Goal: Transaction & Acquisition: Purchase product/service

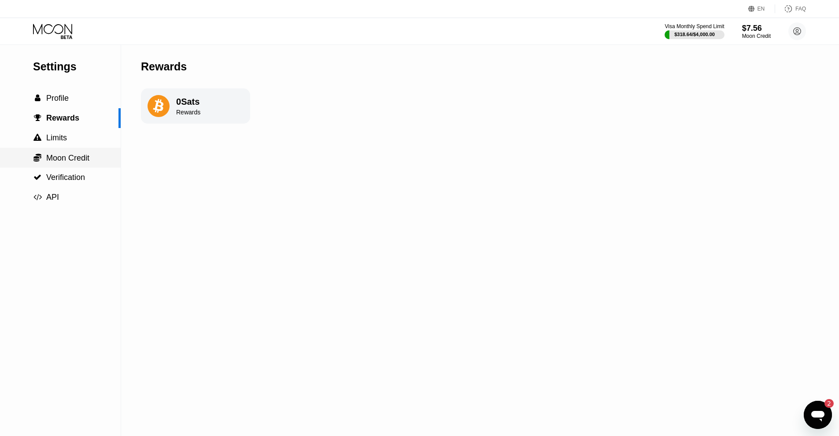
click at [59, 162] on span "Moon Credit" at bounding box center [67, 158] width 43 height 9
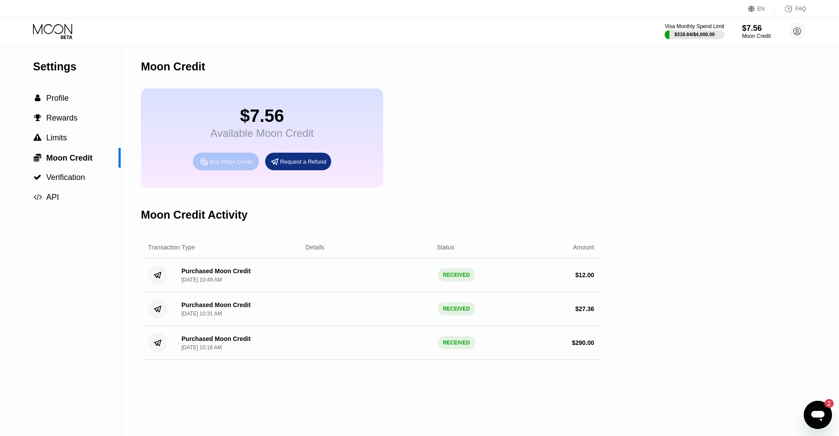
click at [220, 166] on div "Buy Moon Credit" at bounding box center [231, 161] width 43 height 7
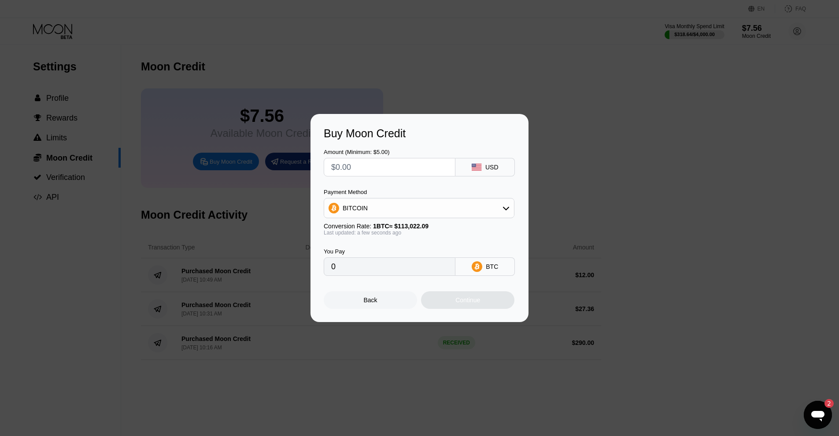
click at [391, 172] on input "text" at bounding box center [389, 168] width 117 height 18
type input "$4"
type input "0.00003540"
type input "$43"
type input "0.00038046"
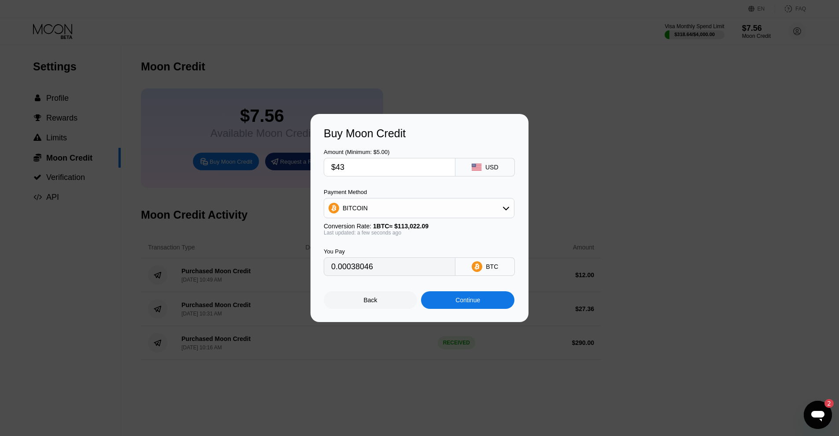
type input "$435"
type input "0.00384881"
type input "$435"
type input "0.00384265"
click at [456, 304] on div "Continue" at bounding box center [467, 300] width 25 height 7
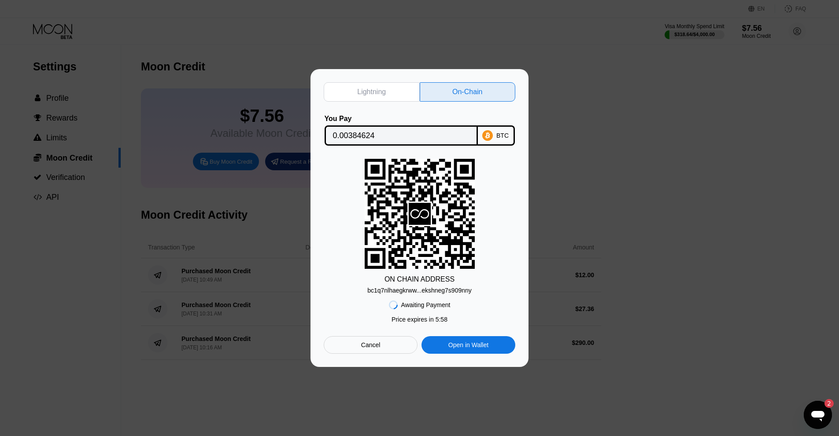
click at [442, 292] on div "bc1q7nlhaegkrww...ekshneg7s909nny" at bounding box center [419, 290] width 104 height 7
click at [451, 139] on input "0.00384624" at bounding box center [401, 136] width 137 height 18
click at [387, 339] on div "Cancel" at bounding box center [371, 345] width 94 height 18
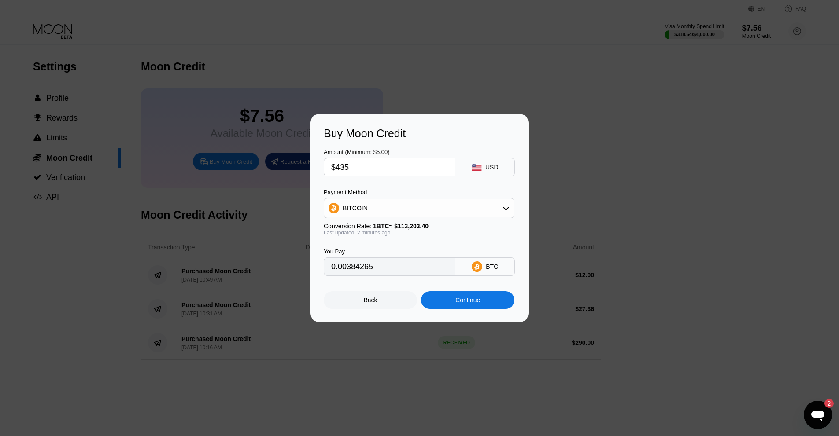
click at [389, 307] on div "Back" at bounding box center [370, 301] width 93 height 18
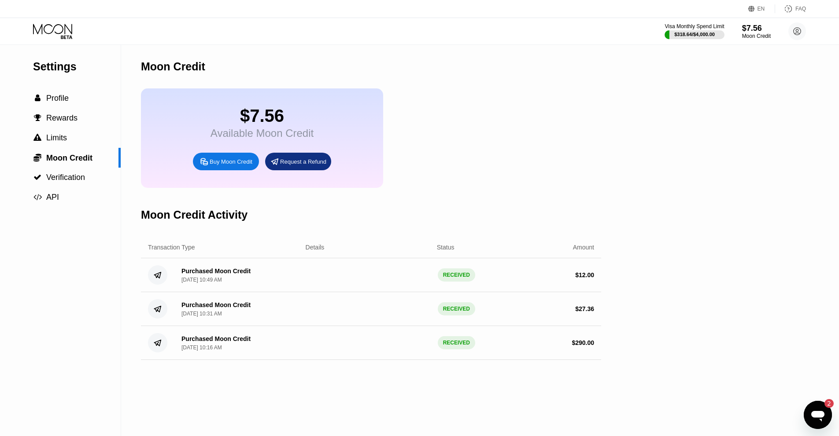
click at [234, 166] on div "Buy Moon Credit" at bounding box center [231, 161] width 43 height 7
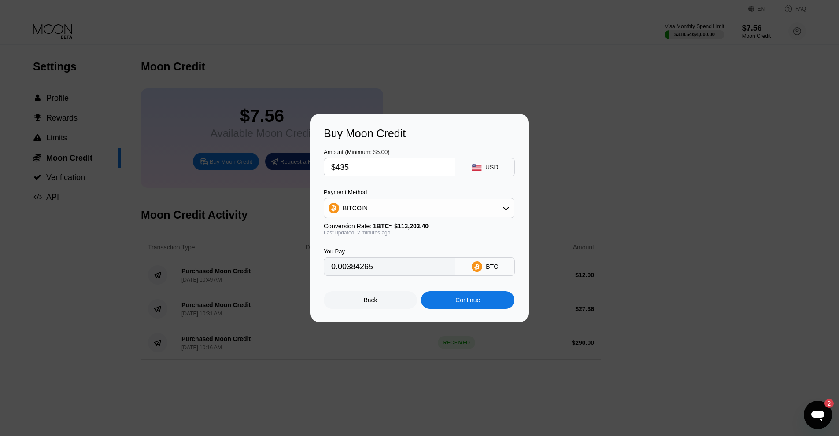
click at [362, 165] on input "$435" at bounding box center [389, 168] width 117 height 18
click at [343, 165] on input "$435" at bounding box center [389, 168] width 117 height 18
type input "$45"
type input "0.00039752"
type input "$425"
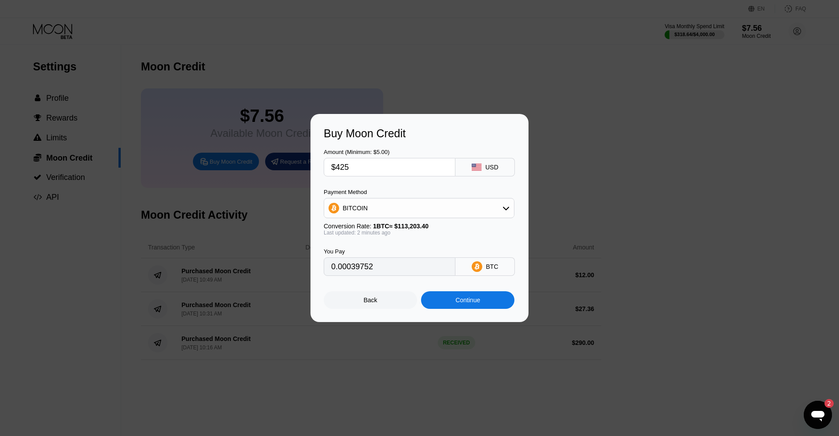
type input "0.00375431"
type input "$425"
click at [471, 304] on div "Continue" at bounding box center [467, 300] width 25 height 7
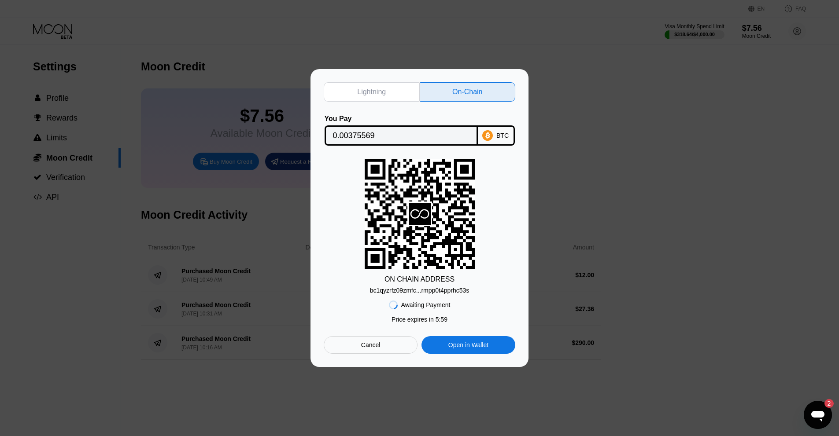
click at [464, 288] on div "bc1qyzrfz09zmfc...rmpp0t4pprhc53s" at bounding box center [420, 290] width 100 height 7
click at [458, 134] on input "0.00375569" at bounding box center [401, 136] width 137 height 18
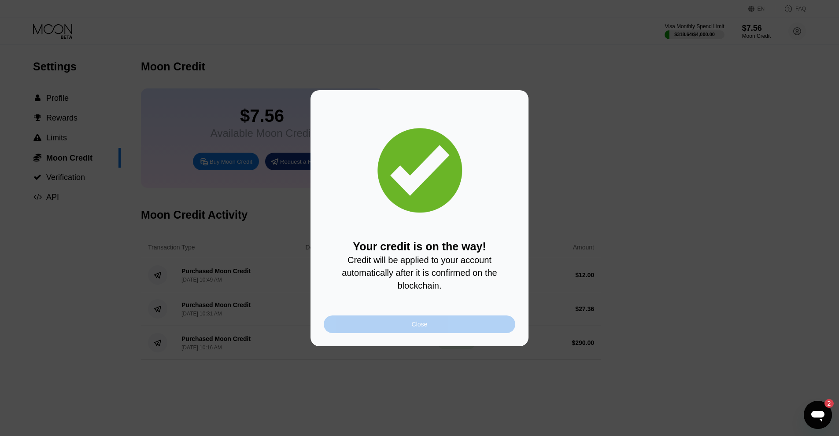
click at [462, 327] on div "Close" at bounding box center [420, 325] width 192 height 18
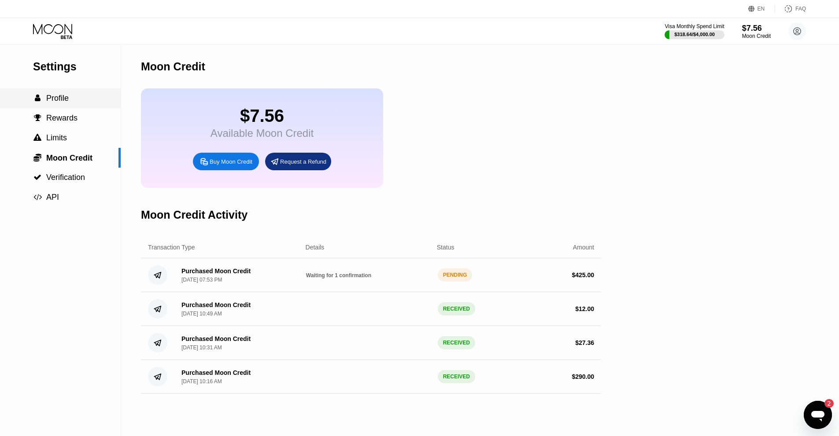
click at [80, 102] on div " Profile" at bounding box center [60, 98] width 121 height 9
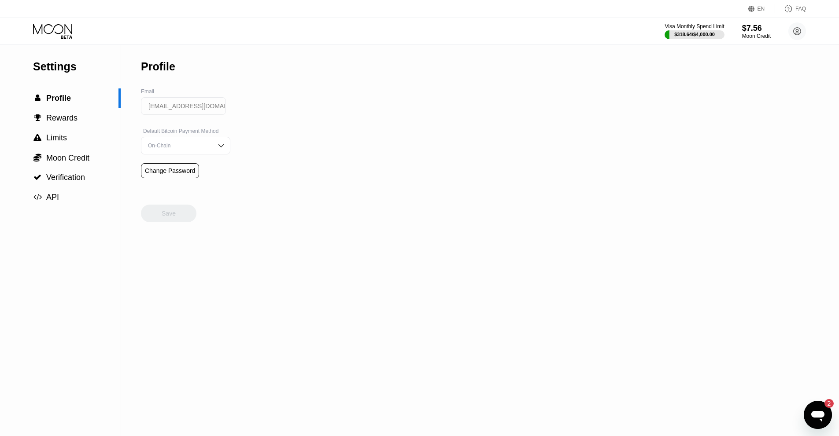
click at [55, 31] on icon at bounding box center [53, 31] width 41 height 15
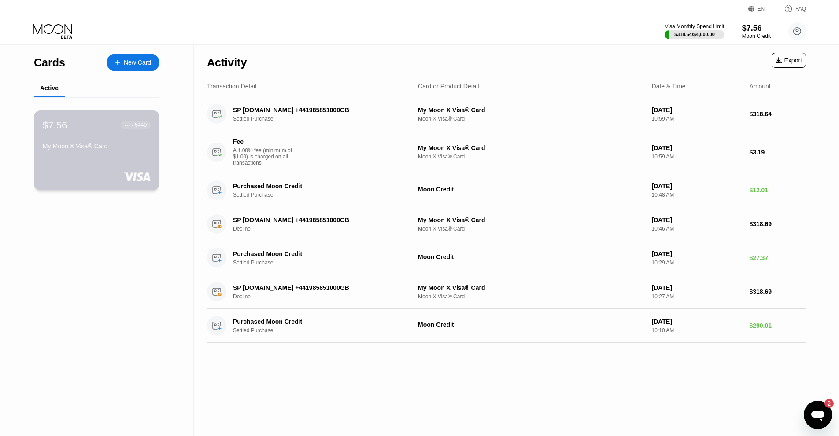
click at [99, 164] on div "$7.56 ● ● ● ● 5440 My Moon X Visa® Card" at bounding box center [97, 151] width 126 height 80
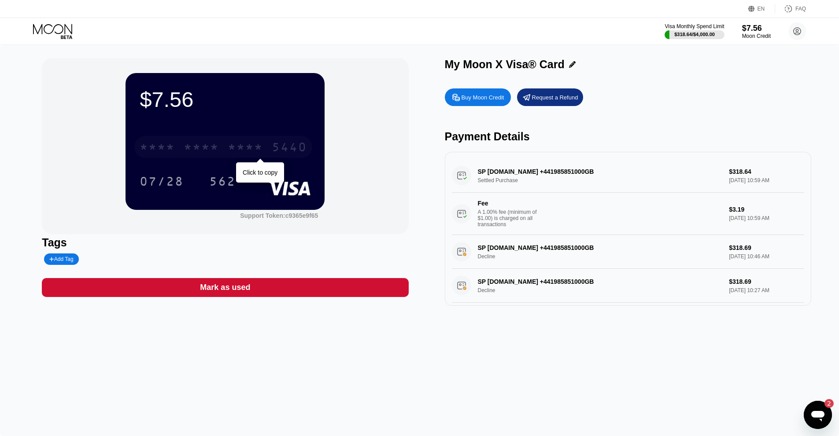
click at [178, 142] on div "* * * * * * * * * * * * 5440" at bounding box center [223, 147] width 178 height 22
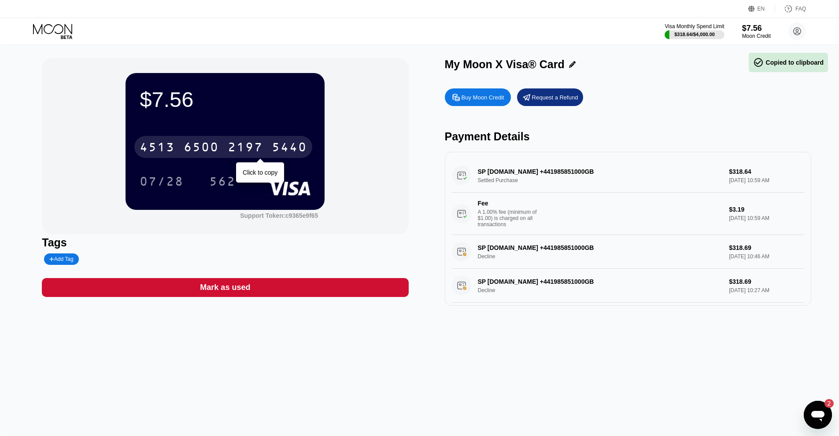
click at [287, 152] on div "5440" at bounding box center [289, 148] width 35 height 14
click at [272, 139] on div "* * * * * * * * * * * * 5440" at bounding box center [223, 147] width 178 height 22
click at [275, 153] on div "5440" at bounding box center [289, 148] width 35 height 14
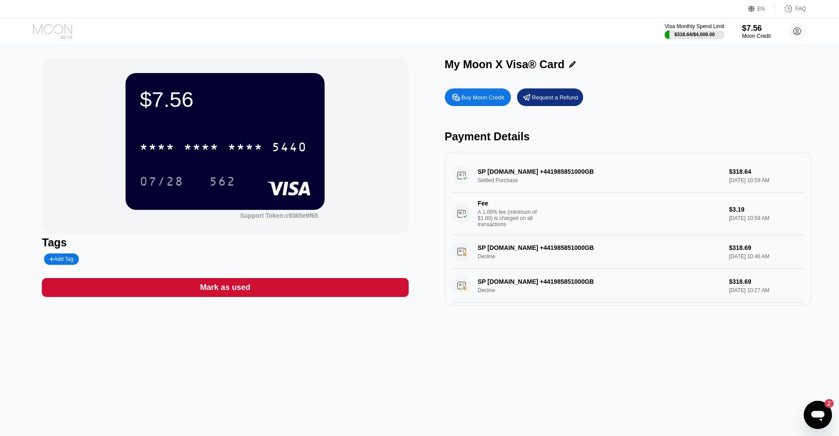
click at [49, 33] on icon at bounding box center [53, 31] width 41 height 15
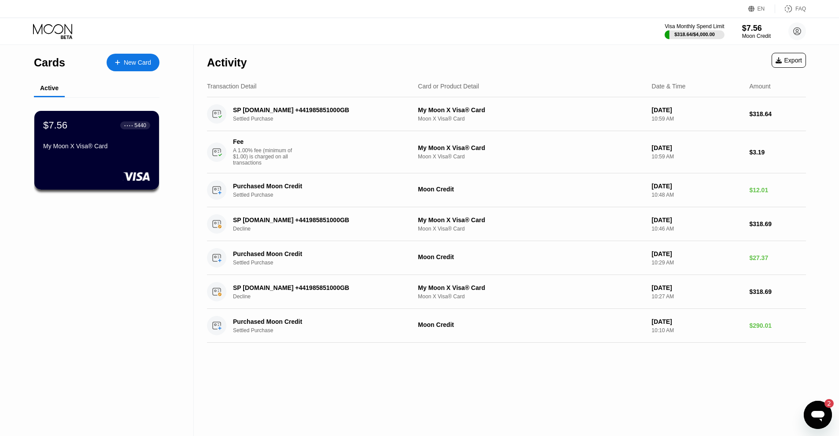
click at [45, 34] on icon at bounding box center [53, 31] width 41 height 15
click at [753, 37] on div "Moon Credit" at bounding box center [757, 36] width 30 height 6
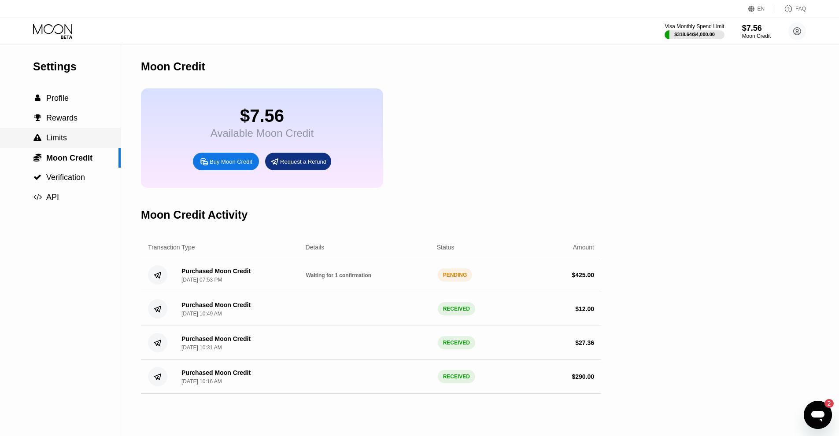
click at [68, 141] on div " Limits" at bounding box center [60, 137] width 121 height 9
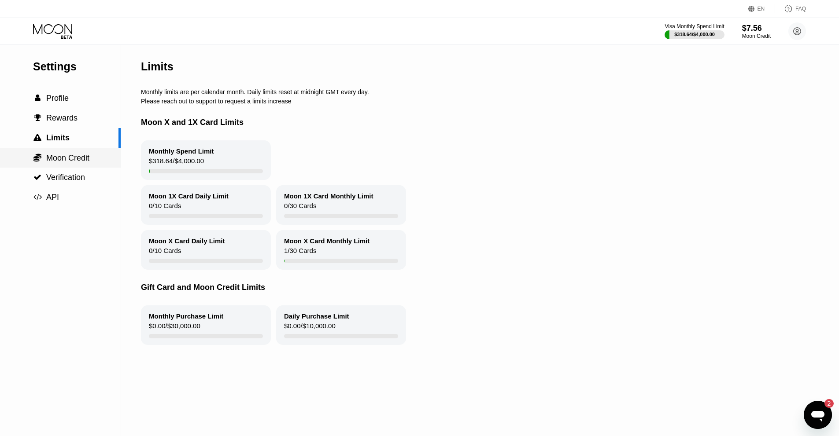
click at [77, 159] on span "Moon Credit" at bounding box center [67, 158] width 43 height 9
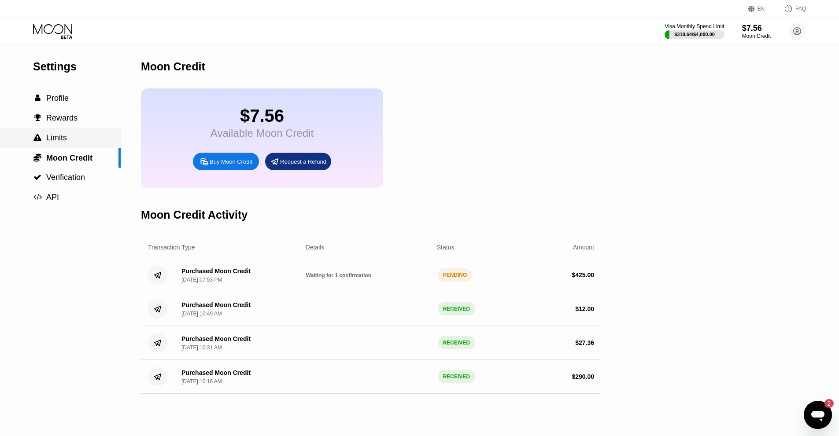
click at [78, 143] on div " Limits" at bounding box center [60, 137] width 121 height 9
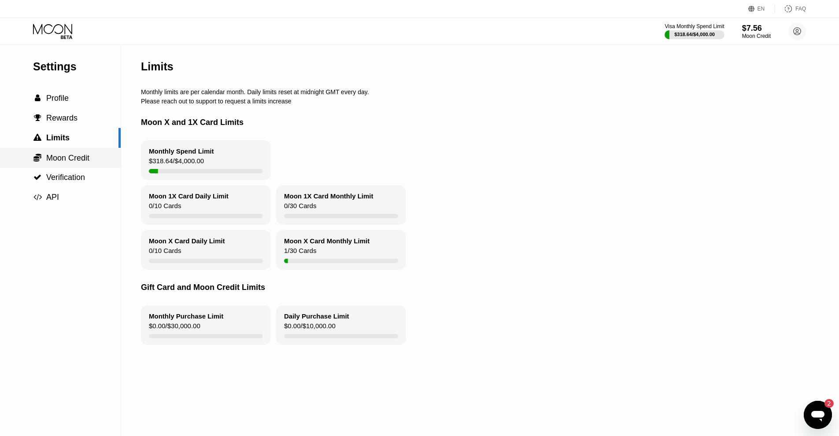
click at [63, 155] on span "Moon Credit" at bounding box center [67, 158] width 43 height 9
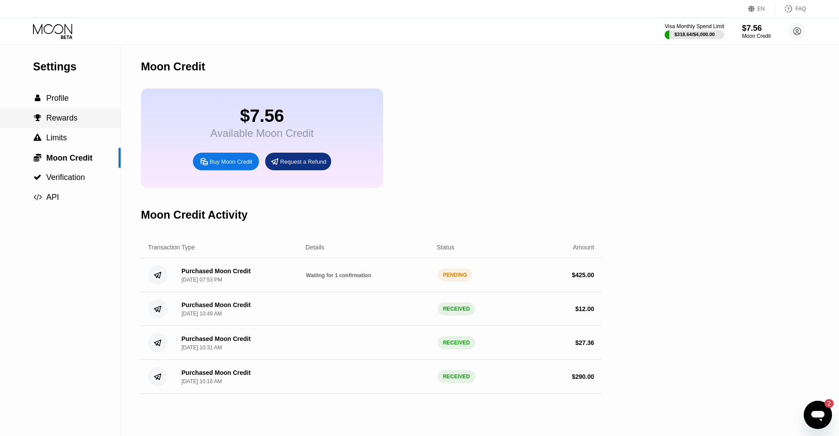
click at [71, 122] on span "Rewards" at bounding box center [61, 118] width 31 height 9
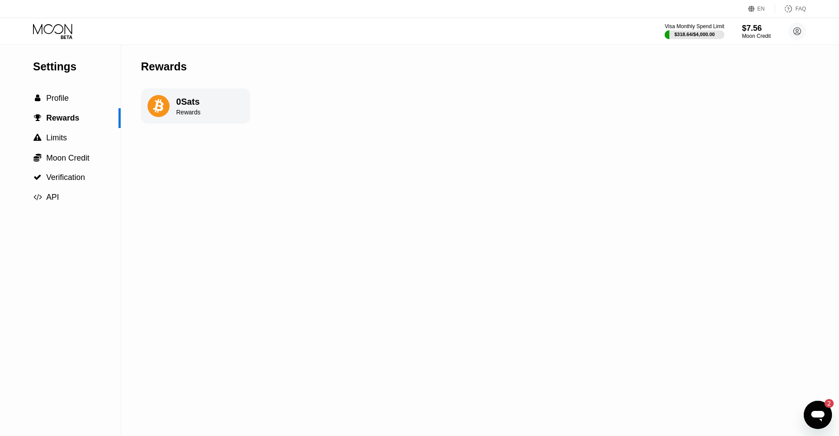
click at [170, 112] on div "0 Sats Rewards" at bounding box center [195, 106] width 109 height 35
click at [79, 154] on div " Moon Credit" at bounding box center [60, 158] width 121 height 20
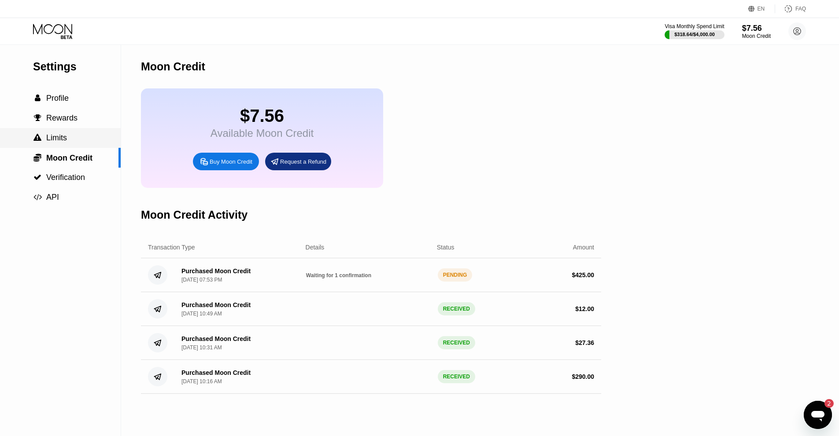
click at [81, 143] on div " Limits" at bounding box center [60, 137] width 121 height 9
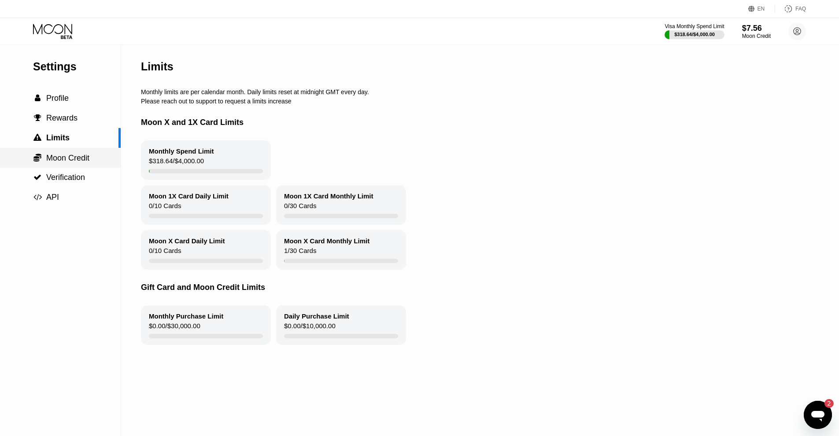
click at [80, 157] on span "Moon Credit" at bounding box center [67, 158] width 43 height 9
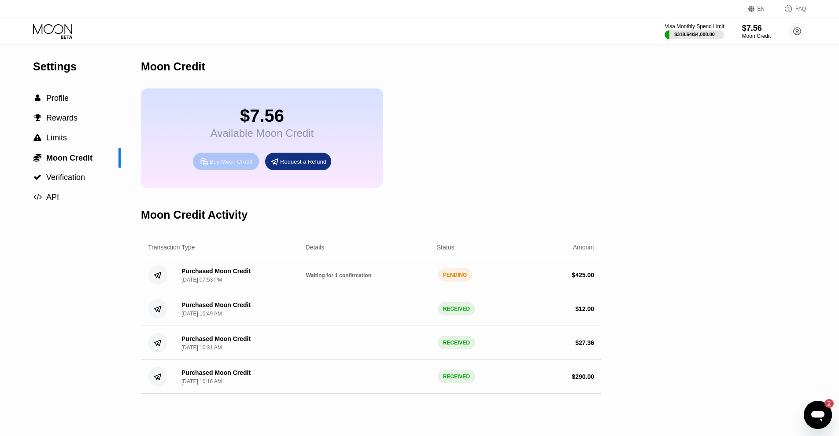
click at [218, 166] on div "Buy Moon Credit" at bounding box center [231, 161] width 43 height 7
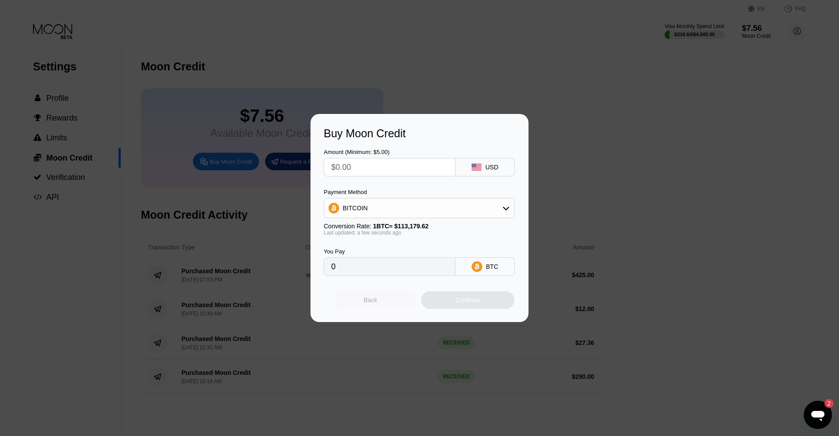
click at [389, 303] on div "Back" at bounding box center [370, 301] width 93 height 18
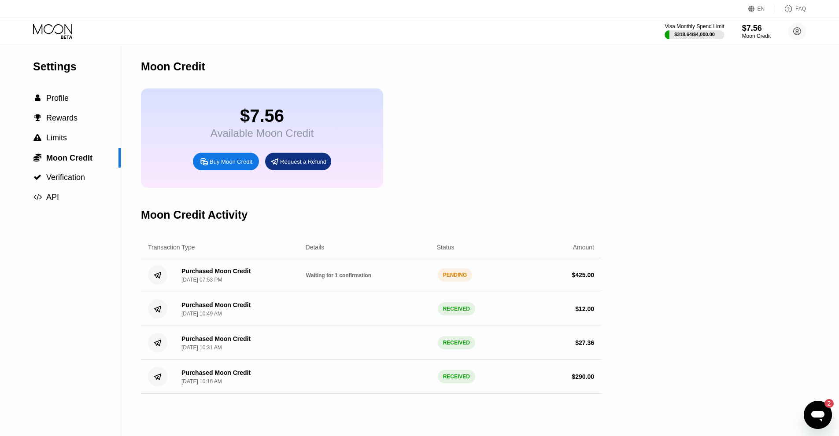
click at [755, 34] on div "Moon Credit" at bounding box center [756, 36] width 29 height 6
click at [758, 36] on div "Moon Credit" at bounding box center [757, 36] width 30 height 6
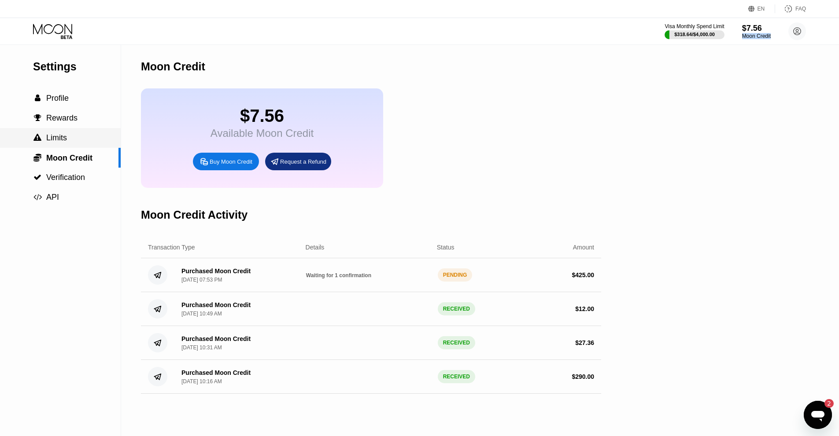
click at [71, 146] on div " Limits" at bounding box center [60, 138] width 121 height 20
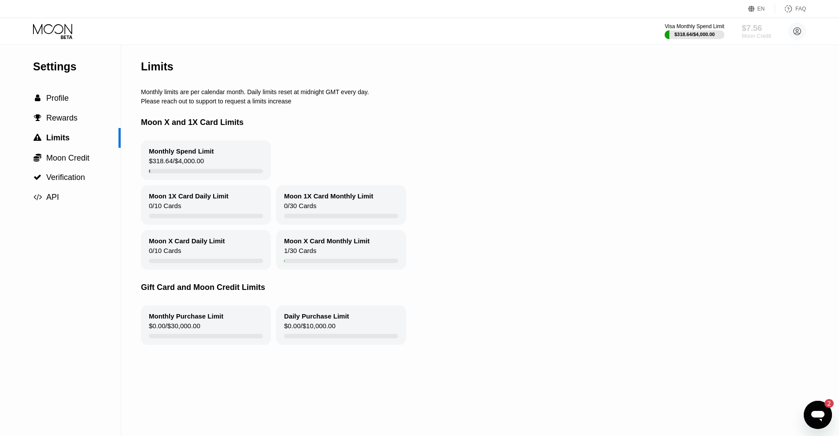
click at [760, 31] on div "$7.56" at bounding box center [757, 27] width 30 height 9
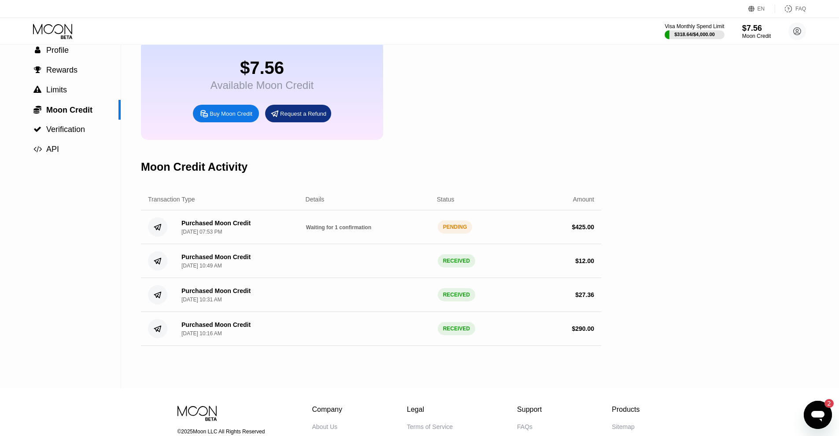
scroll to position [47, 0]
click at [342, 232] on span "Waiting for 1 confirmation" at bounding box center [338, 228] width 65 height 6
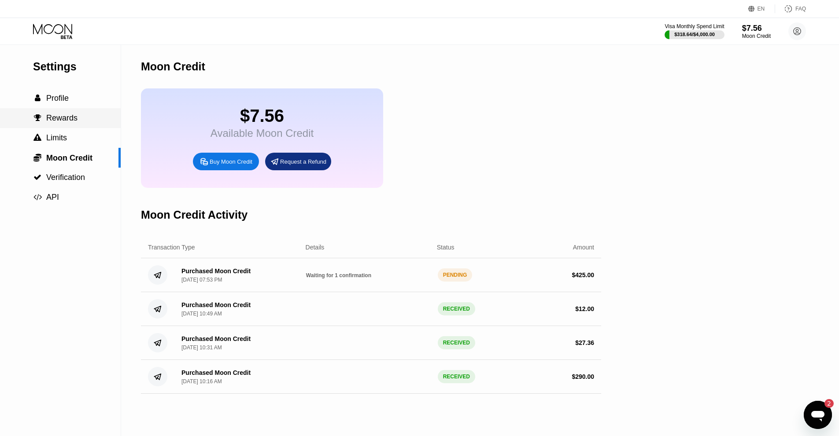
click at [60, 121] on span "Rewards" at bounding box center [61, 118] width 31 height 9
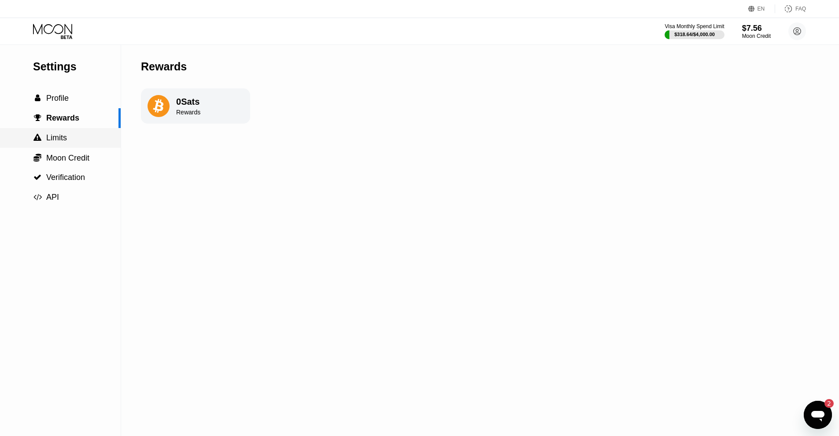
click at [64, 139] on span "Limits" at bounding box center [56, 137] width 21 height 9
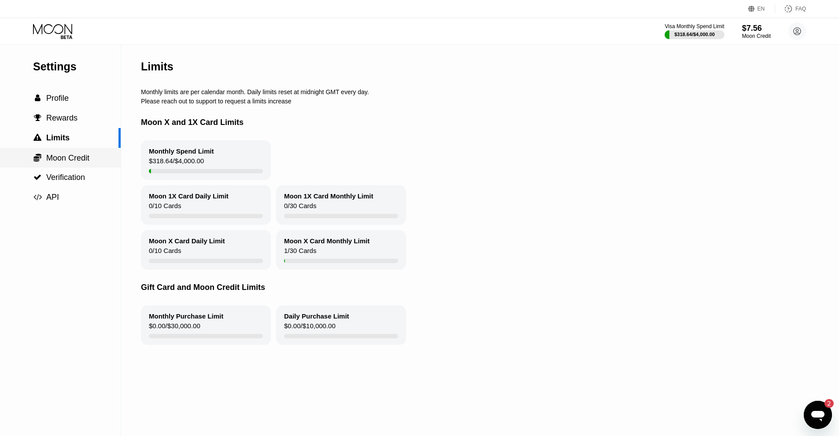
click at [77, 155] on span "Moon Credit" at bounding box center [67, 158] width 43 height 9
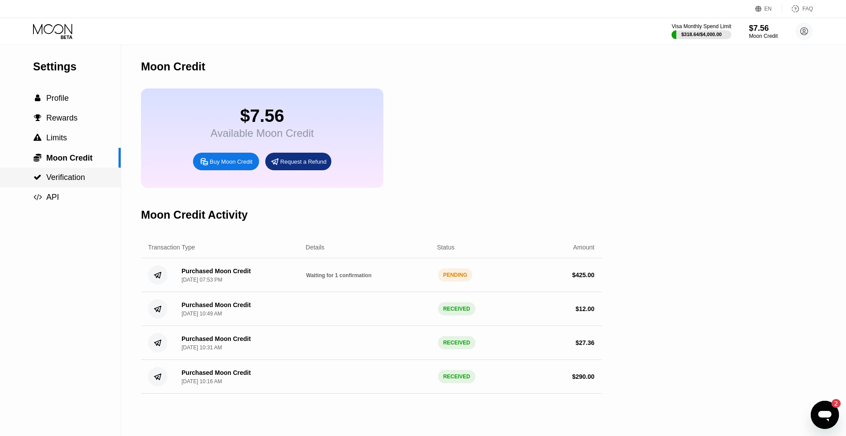
click at [77, 177] on span "Verification" at bounding box center [65, 177] width 39 height 9
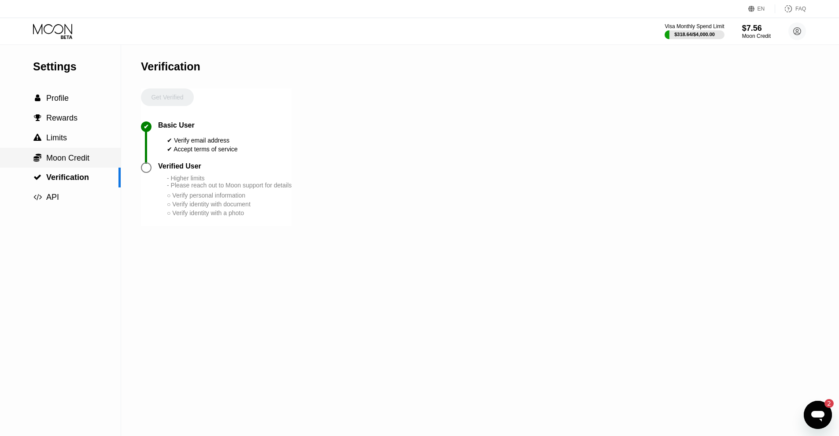
drag, startPoint x: 89, startPoint y: 156, endPoint x: 105, endPoint y: 166, distance: 18.8
click at [92, 159] on div " Moon Credit" at bounding box center [60, 158] width 121 height 10
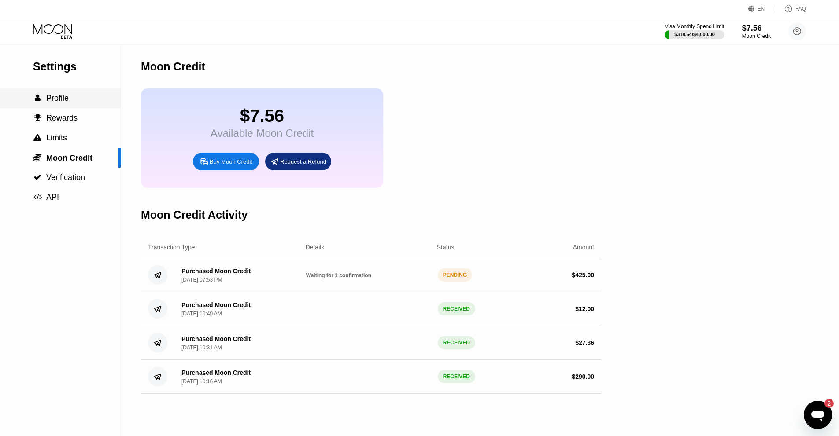
click at [45, 100] on div " Profile" at bounding box center [51, 98] width 36 height 9
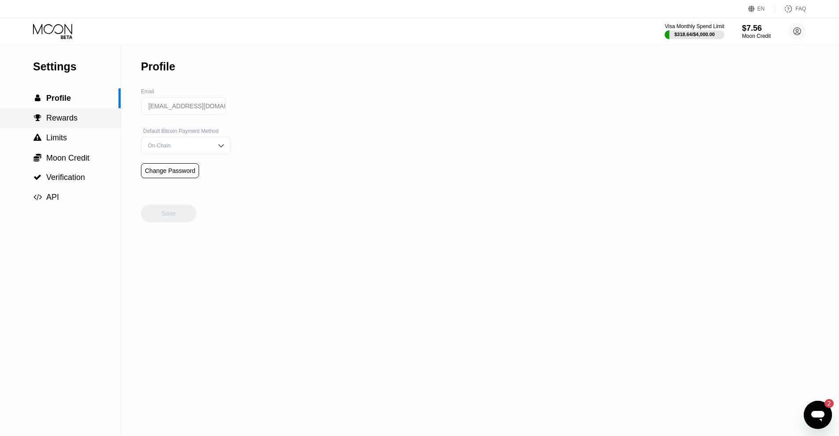
click at [75, 128] on div " Rewards" at bounding box center [60, 118] width 121 height 20
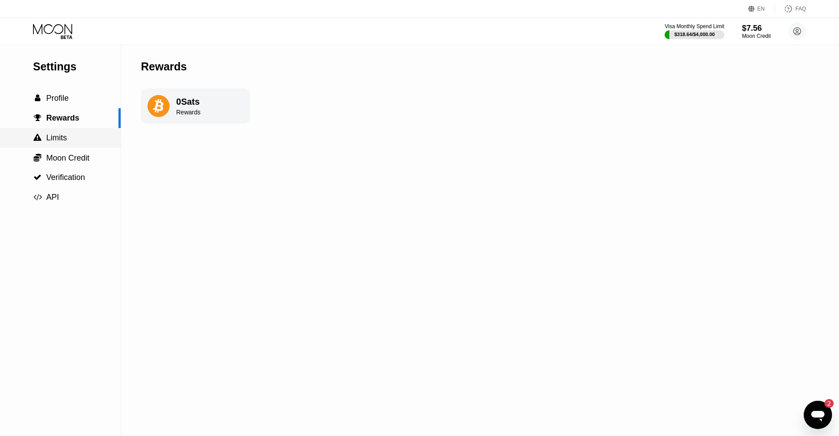
click at [81, 140] on div " Limits" at bounding box center [60, 137] width 121 height 9
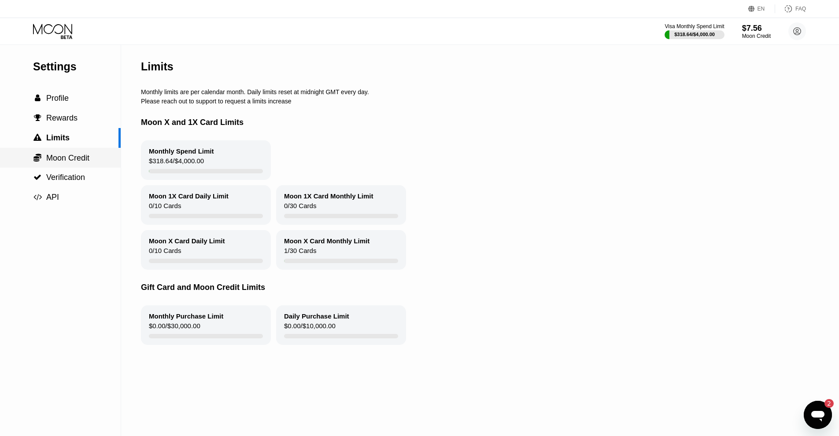
click at [92, 155] on div " Moon Credit" at bounding box center [60, 158] width 121 height 10
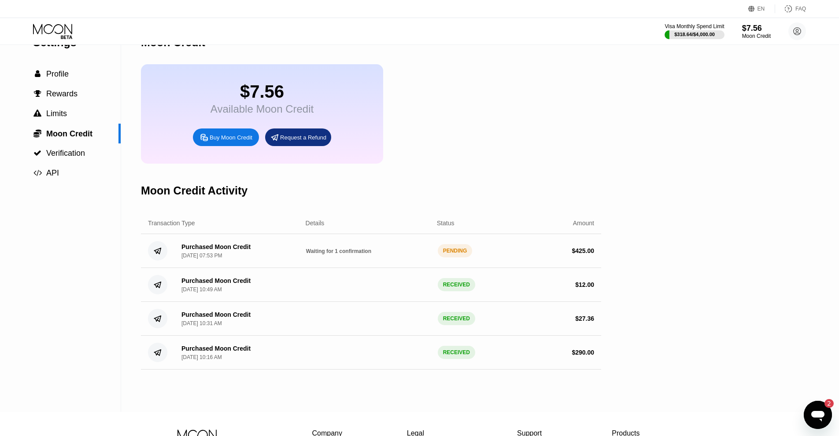
scroll to position [44, 0]
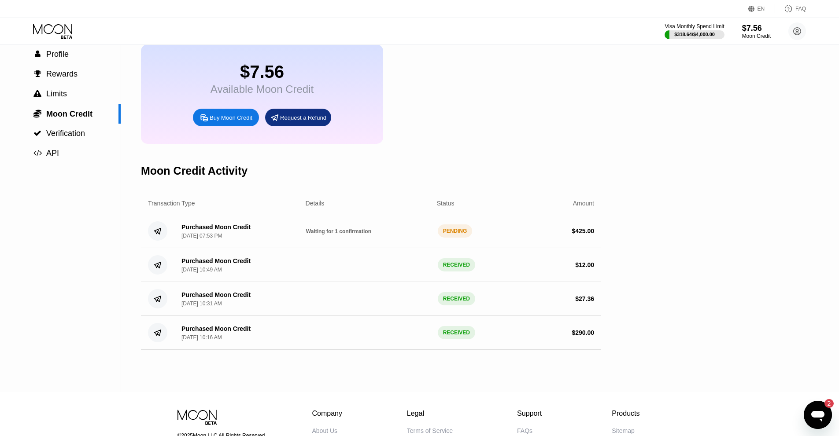
click at [344, 235] on span "Waiting for 1 confirmation" at bounding box center [338, 232] width 65 height 6
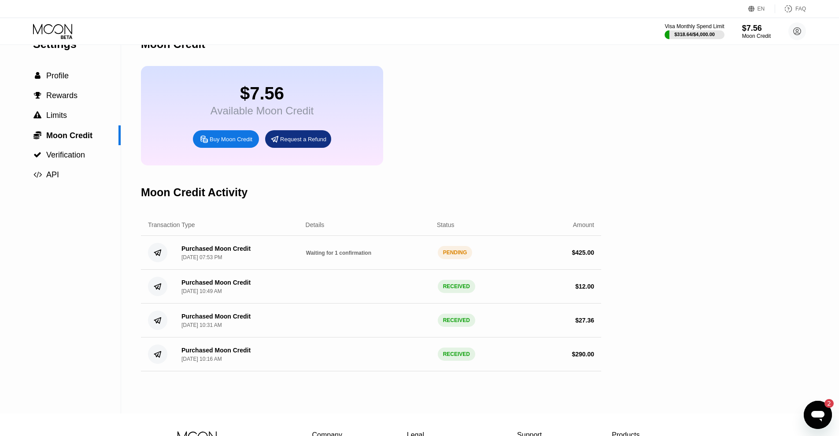
scroll to position [0, 0]
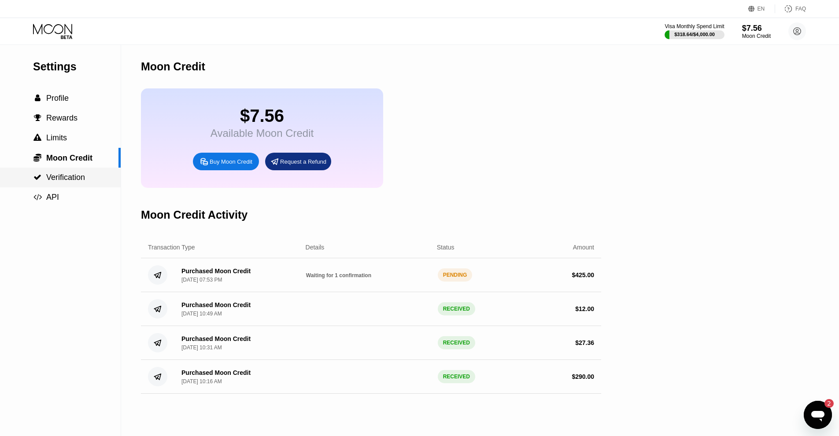
click at [46, 176] on div " Verification" at bounding box center [59, 177] width 52 height 9
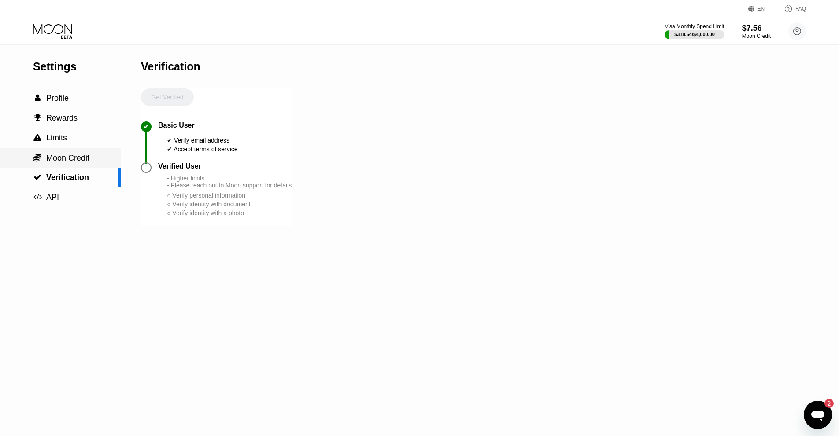
click at [55, 162] on span "Moon Credit" at bounding box center [67, 158] width 43 height 9
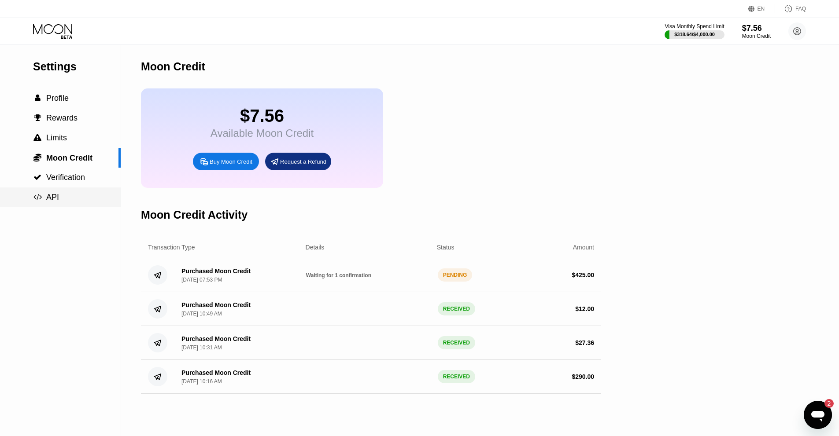
click at [45, 202] on div " API" at bounding box center [46, 197] width 26 height 9
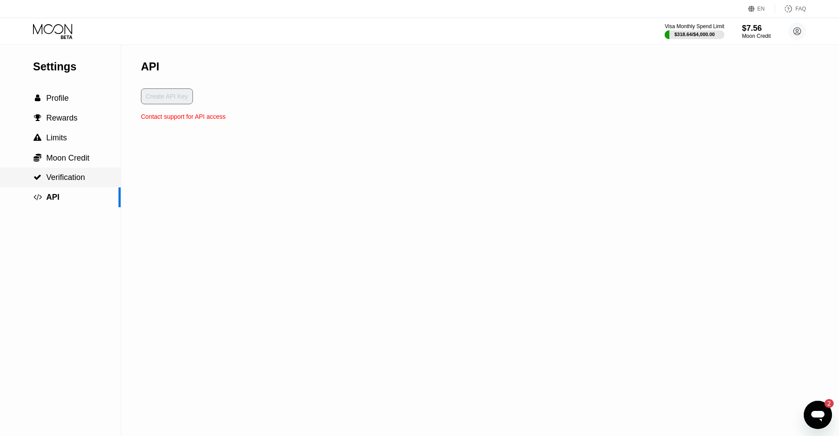
click at [87, 180] on div " Verification" at bounding box center [60, 177] width 121 height 9
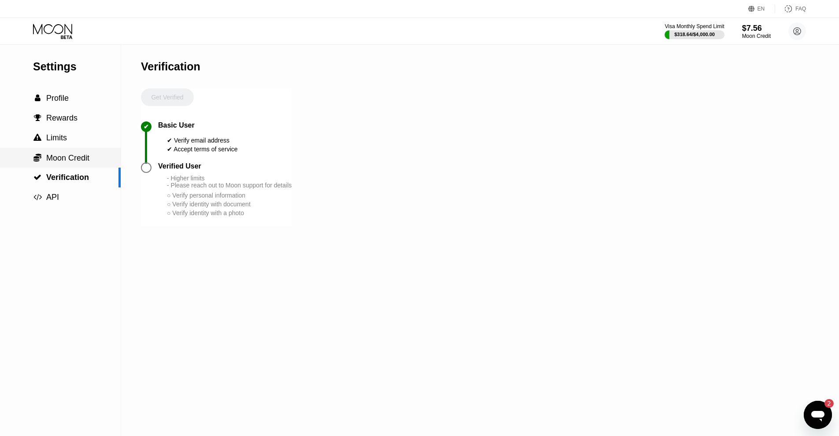
click at [89, 157] on span "Moon Credit" at bounding box center [67, 158] width 43 height 9
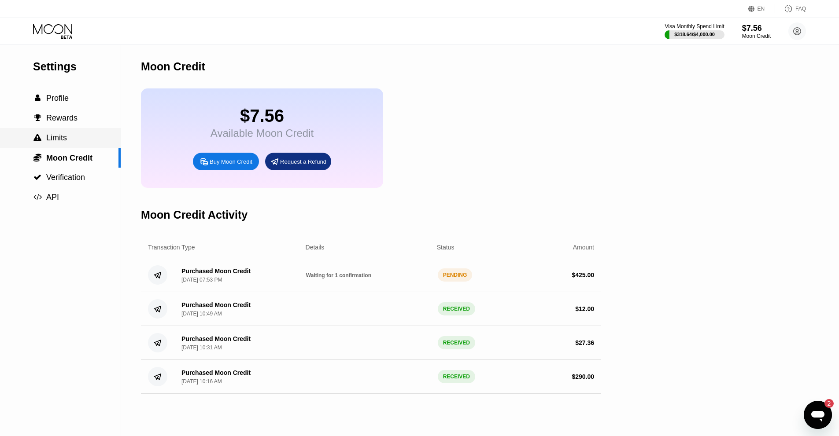
click at [53, 142] on span "Limits" at bounding box center [56, 137] width 21 height 9
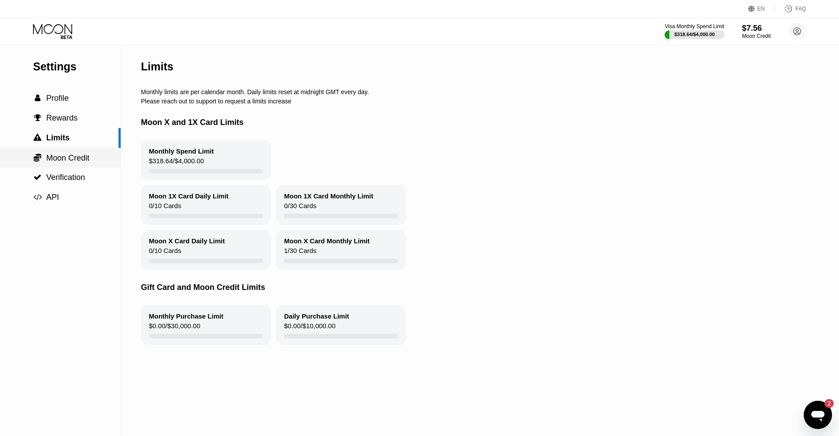
click at [63, 154] on div " Moon Credit" at bounding box center [60, 158] width 121 height 20
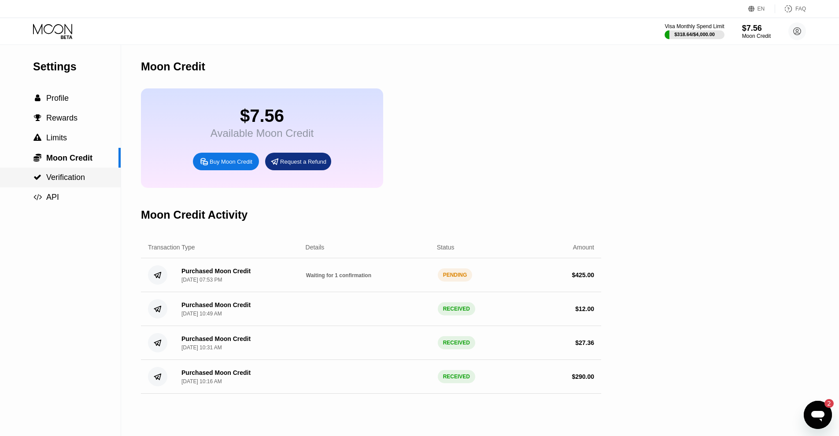
click at [66, 173] on div " Verification" at bounding box center [60, 178] width 121 height 20
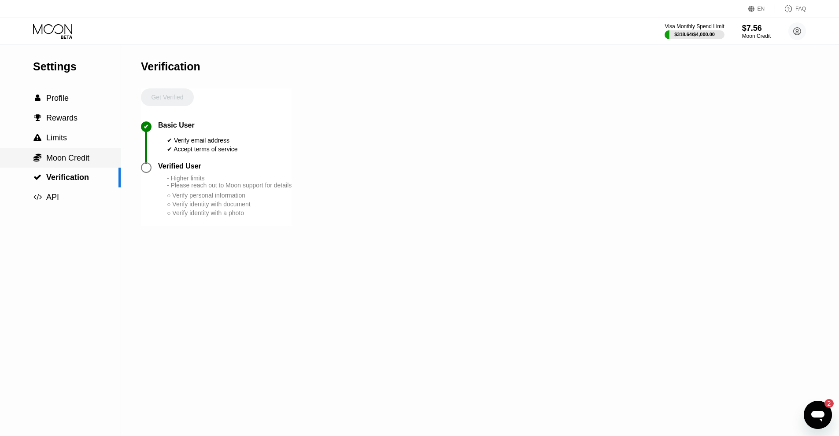
click at [80, 159] on span "Moon Credit" at bounding box center [67, 158] width 43 height 9
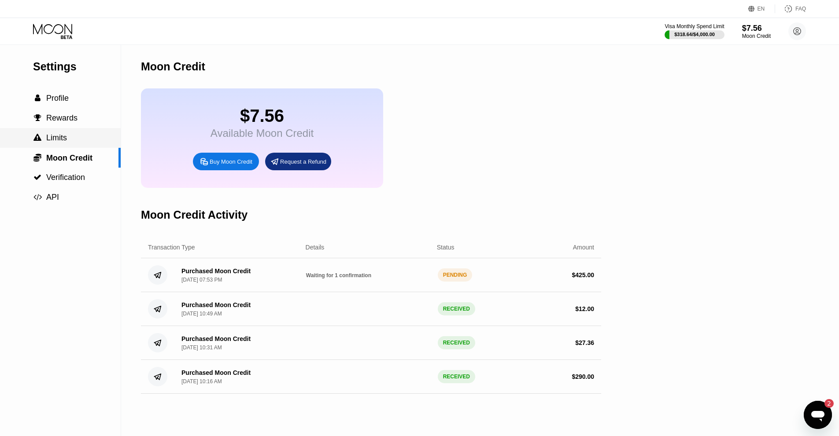
click at [51, 146] on div " Limits" at bounding box center [60, 138] width 121 height 20
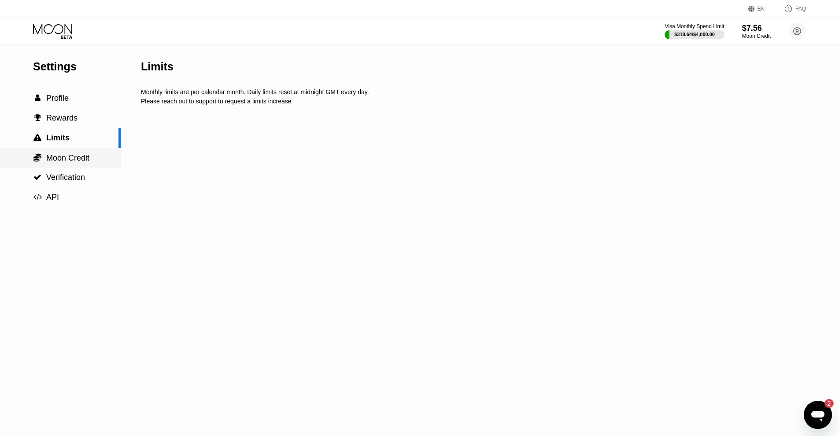
click at [60, 162] on span "Moon Credit" at bounding box center [67, 158] width 43 height 9
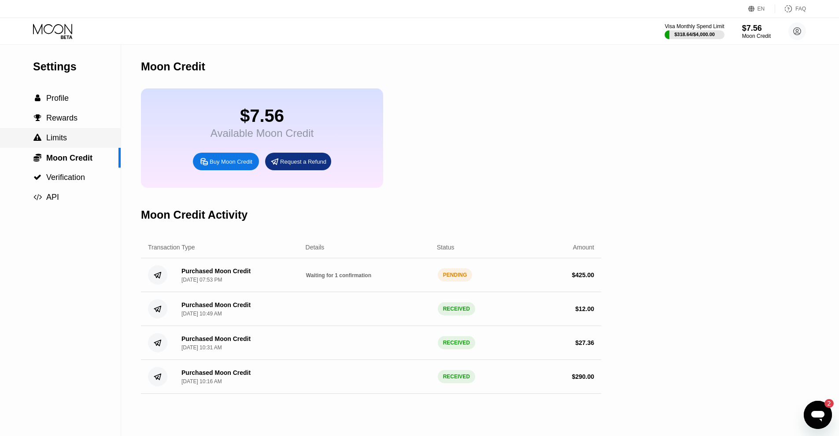
click at [53, 142] on span "Limits" at bounding box center [56, 137] width 21 height 9
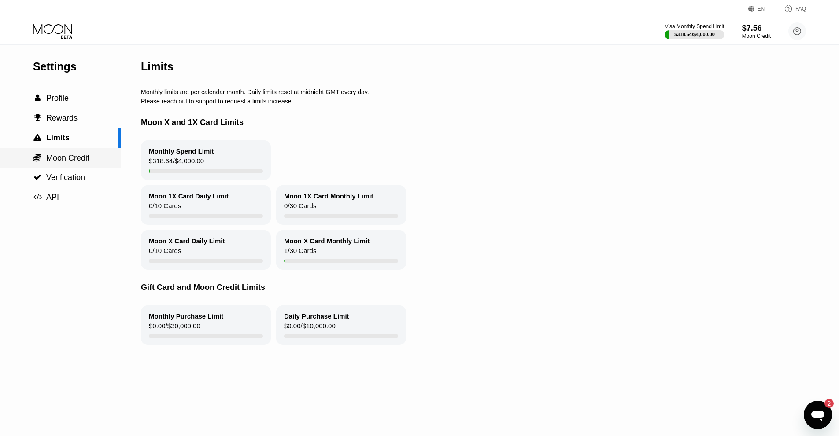
click at [77, 162] on span "Moon Credit" at bounding box center [67, 158] width 43 height 9
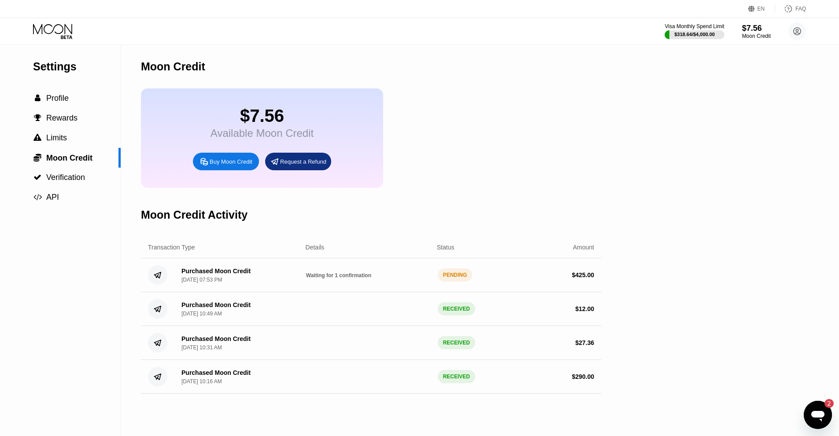
click at [825, 414] on icon "Messaging-Fenster öffnen, 2 ungelesene Nachrichten" at bounding box center [818, 415] width 16 height 16
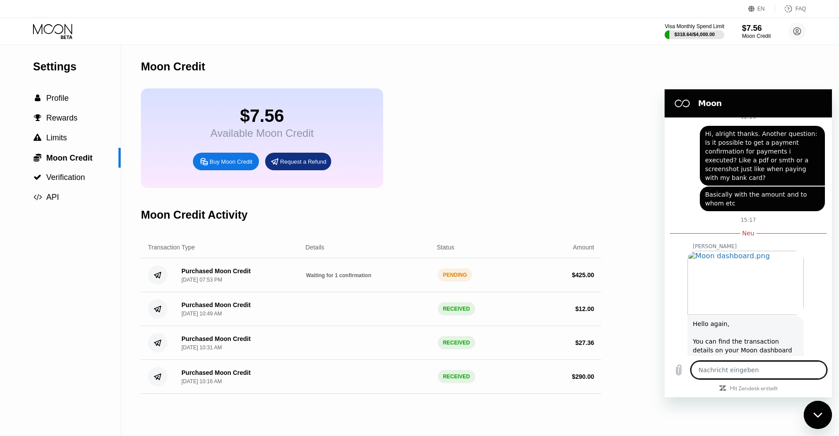
scroll to position [321, 0]
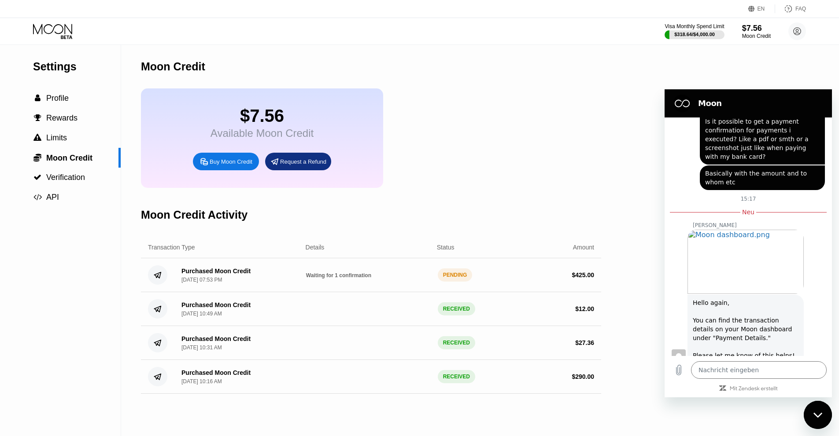
click at [813, 414] on div "Messaging-Fenster schließen" at bounding box center [818, 415] width 26 height 26
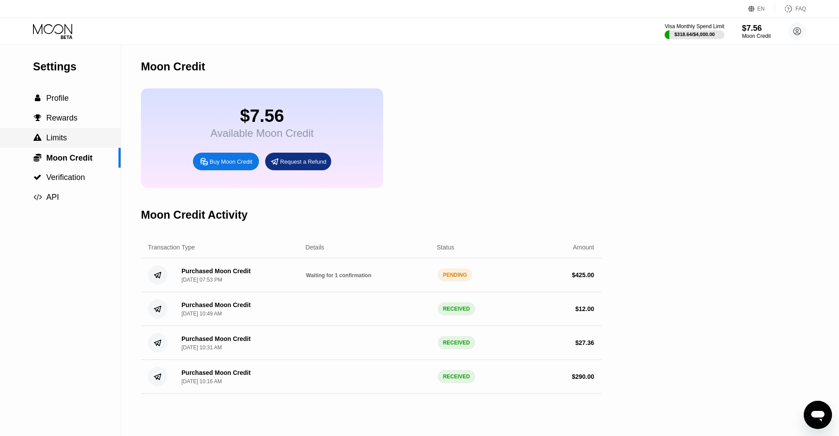
click at [66, 137] on span "Limits" at bounding box center [56, 137] width 21 height 9
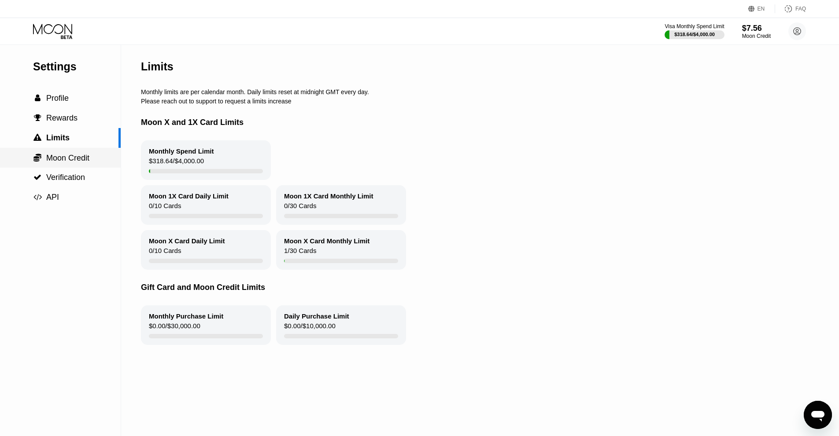
click at [76, 163] on span "Moon Credit" at bounding box center [67, 158] width 43 height 9
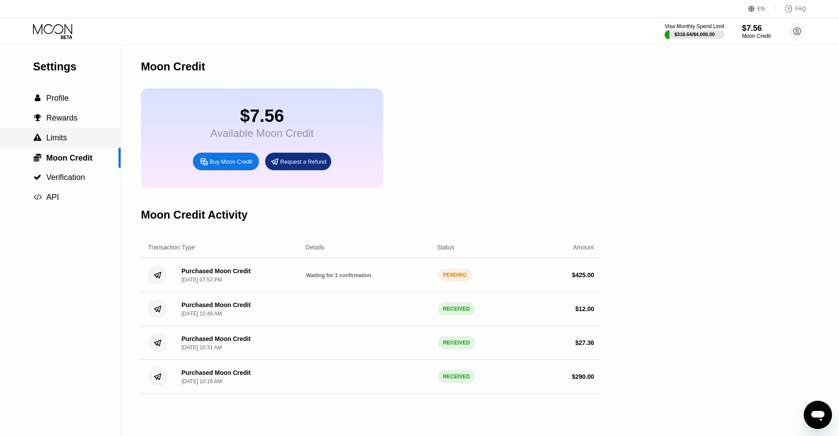
click at [86, 143] on div " Limits" at bounding box center [60, 137] width 121 height 9
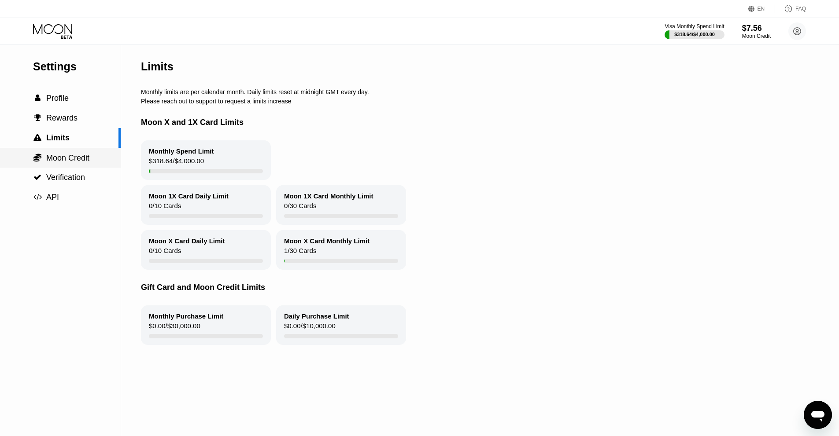
click at [87, 159] on span "Moon Credit" at bounding box center [67, 158] width 43 height 9
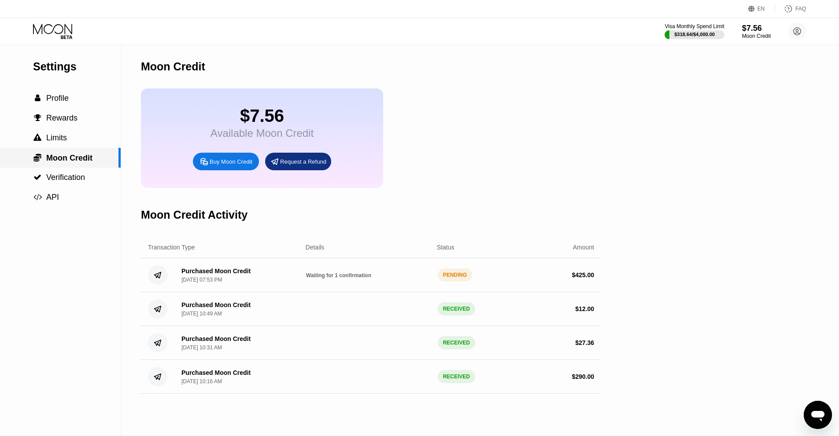
click at [73, 143] on div " Limits" at bounding box center [60, 137] width 121 height 9
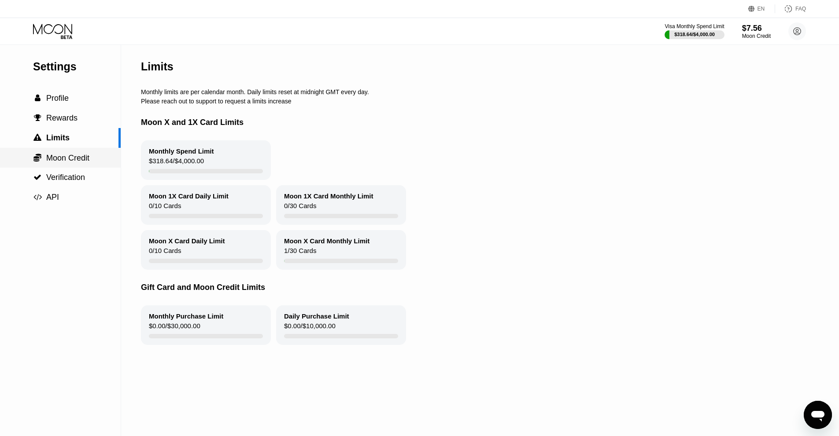
click at [77, 158] on span "Moon Credit" at bounding box center [67, 158] width 43 height 9
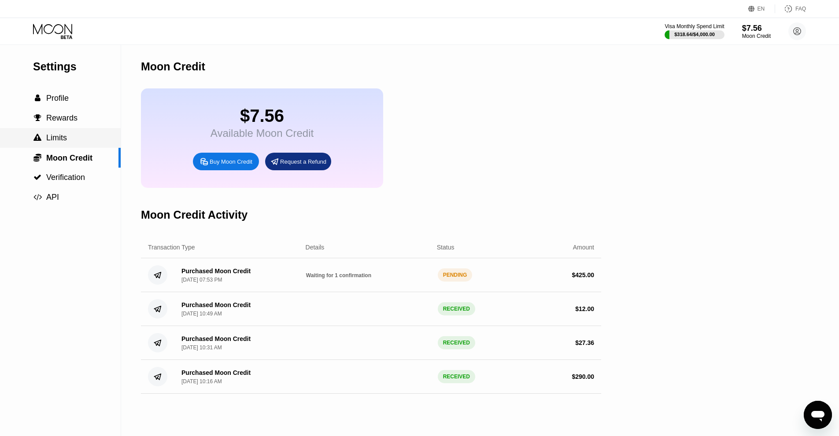
click at [61, 132] on div " Limits" at bounding box center [60, 138] width 121 height 20
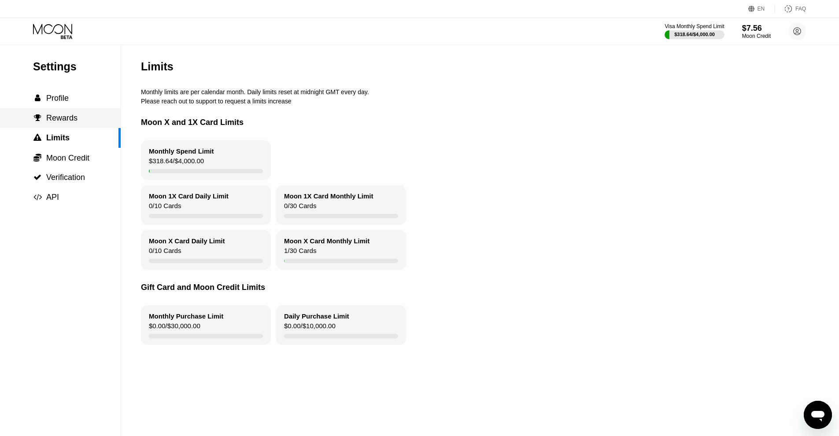
click at [85, 115] on div " Rewards" at bounding box center [60, 118] width 121 height 9
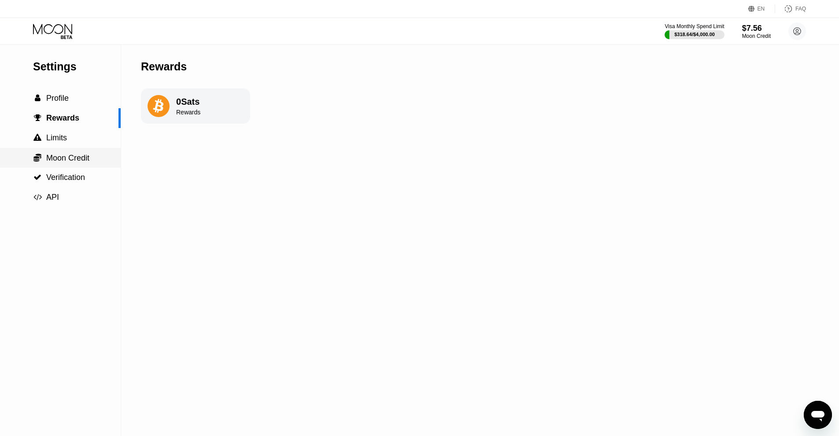
click at [71, 163] on span "Moon Credit" at bounding box center [67, 158] width 43 height 9
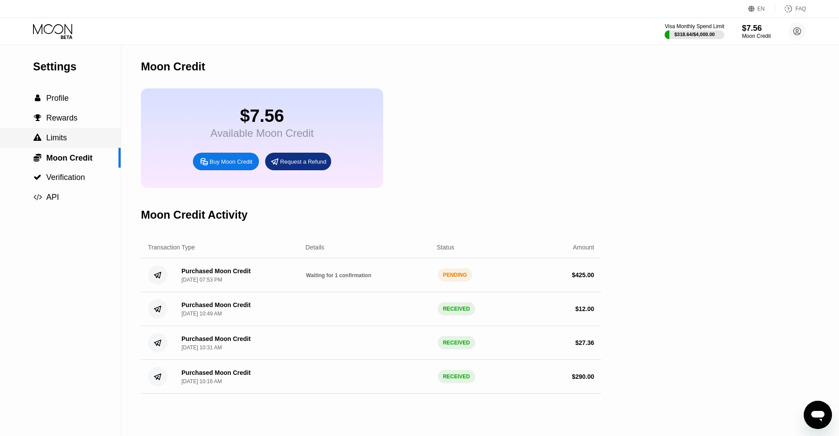
click at [70, 139] on div " Limits" at bounding box center [60, 137] width 121 height 9
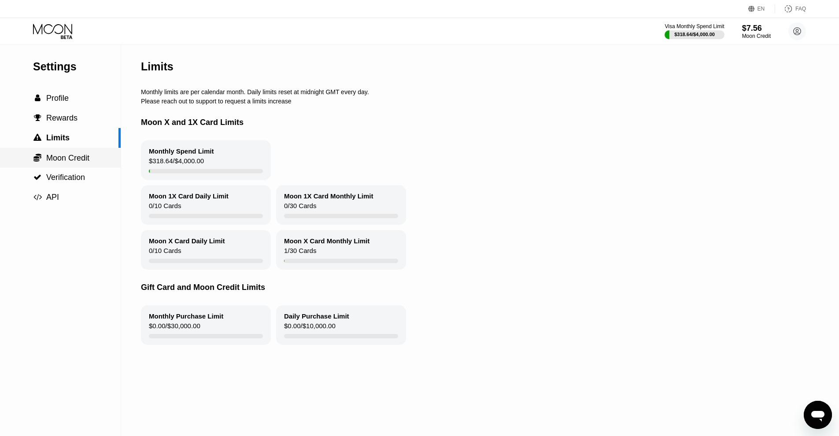
click at [66, 159] on span "Moon Credit" at bounding box center [67, 158] width 43 height 9
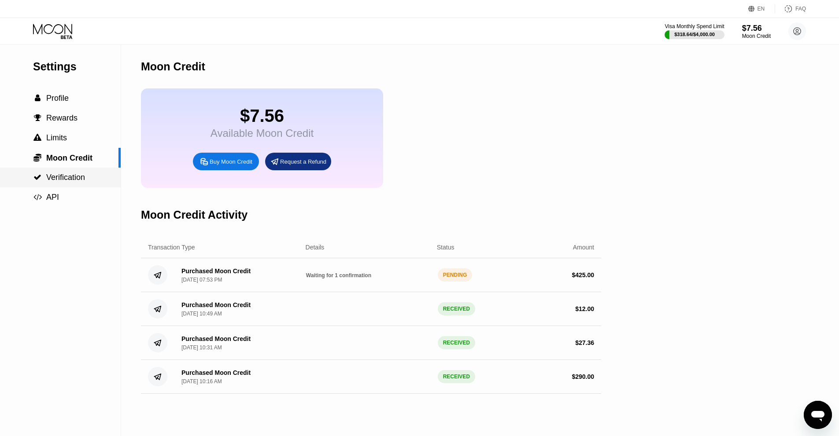
click at [55, 185] on div " Verification" at bounding box center [60, 178] width 121 height 20
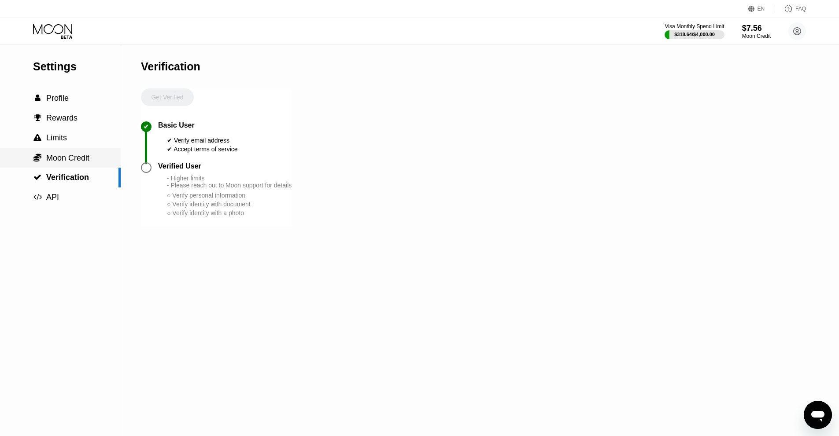
click at [85, 162] on span "Moon Credit" at bounding box center [67, 158] width 43 height 9
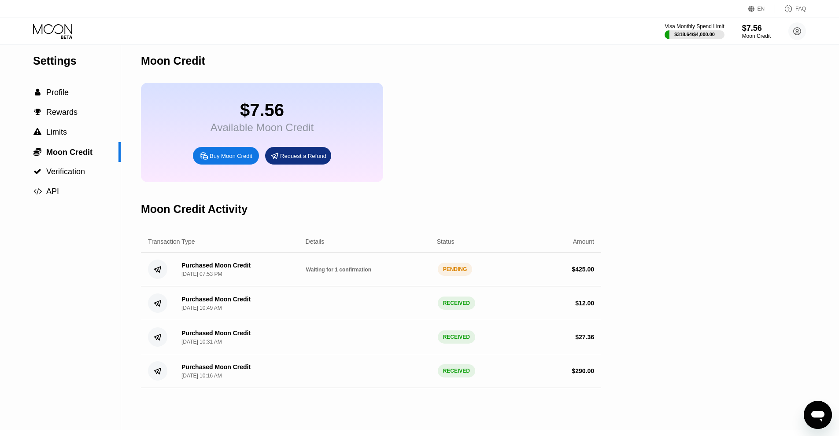
scroll to position [88, 0]
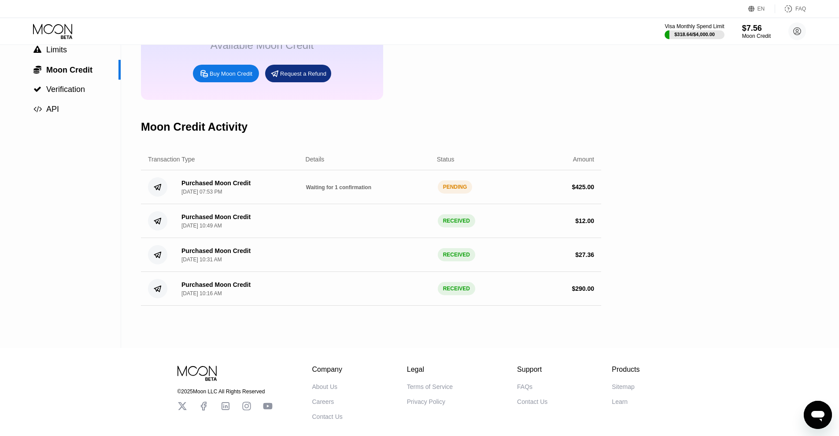
click at [454, 194] on div "PENDING" at bounding box center [455, 187] width 35 height 13
click at [411, 191] on div "Waiting for 1 confirmation" at bounding box center [368, 187] width 125 height 7
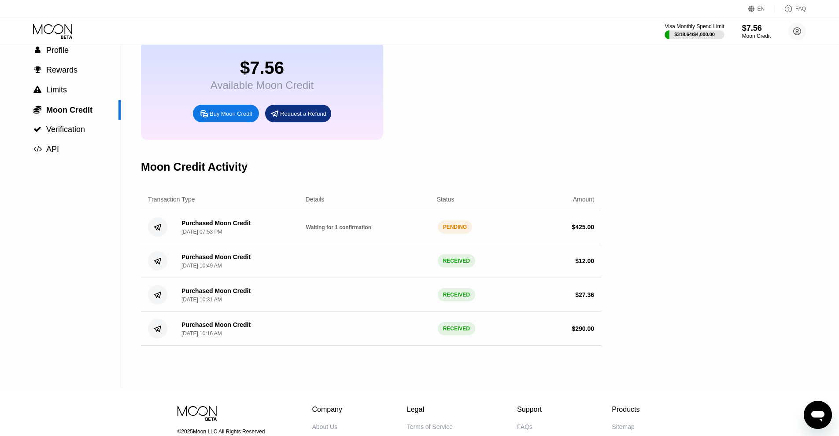
scroll to position [44, 0]
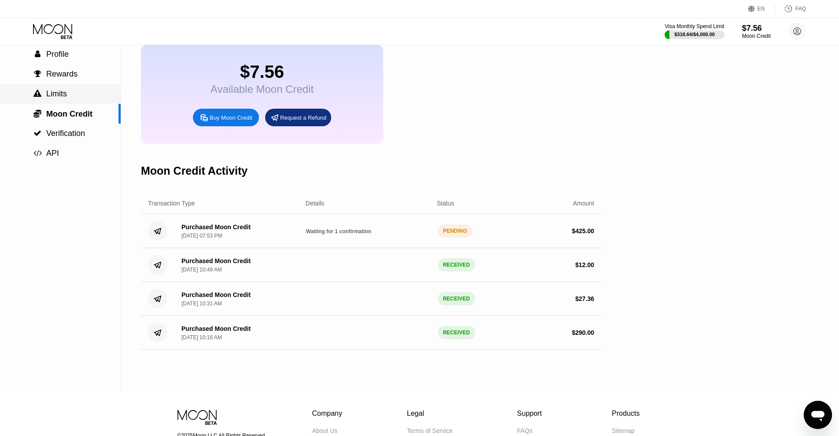
click at [53, 92] on span "Limits" at bounding box center [56, 93] width 21 height 9
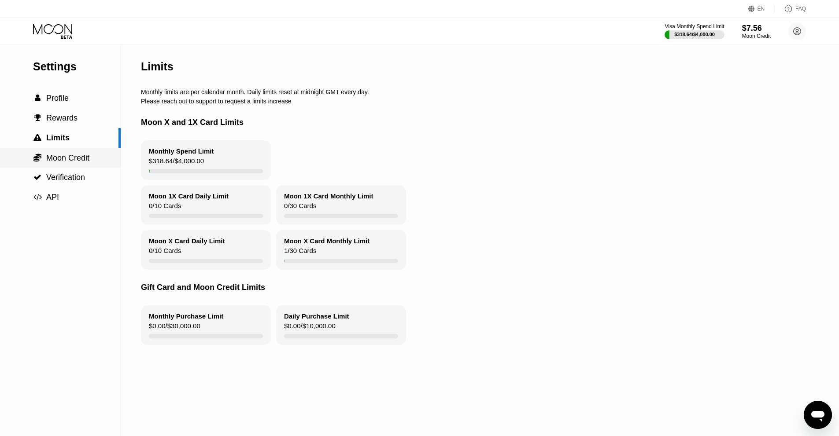
drag, startPoint x: 64, startPoint y: 154, endPoint x: 66, endPoint y: 168, distance: 13.8
click at [63, 155] on div " Moon Credit" at bounding box center [60, 158] width 121 height 20
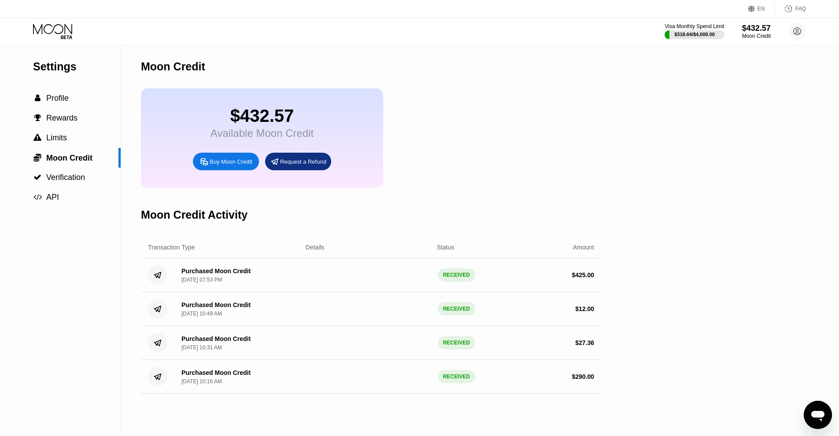
type textarea "x"
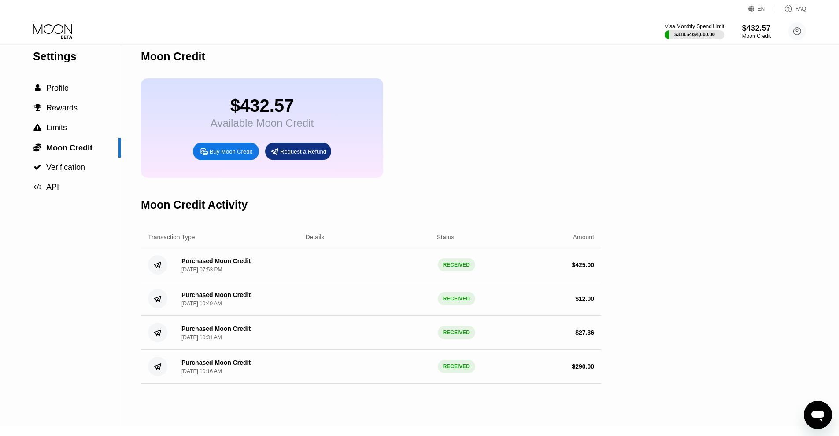
scroll to position [44, 0]
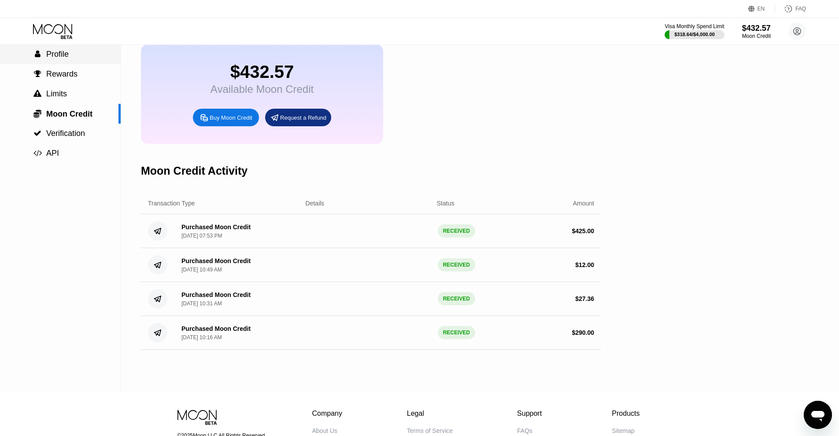
click at [71, 58] on div " Profile" at bounding box center [60, 54] width 121 height 9
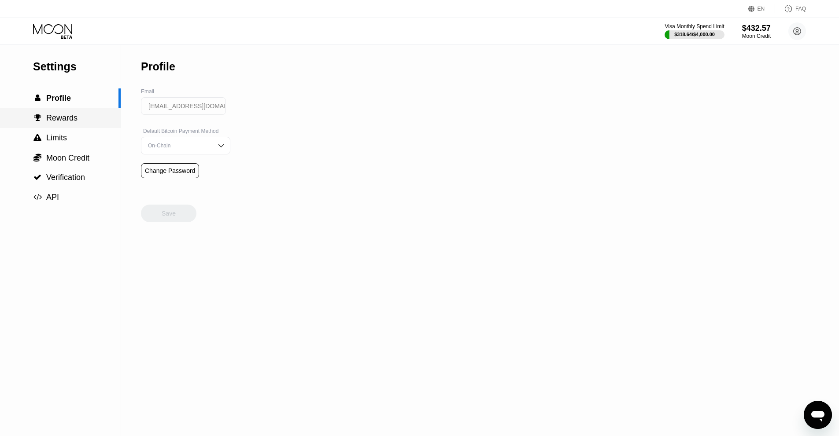
click at [77, 123] on div " Rewards" at bounding box center [60, 118] width 121 height 9
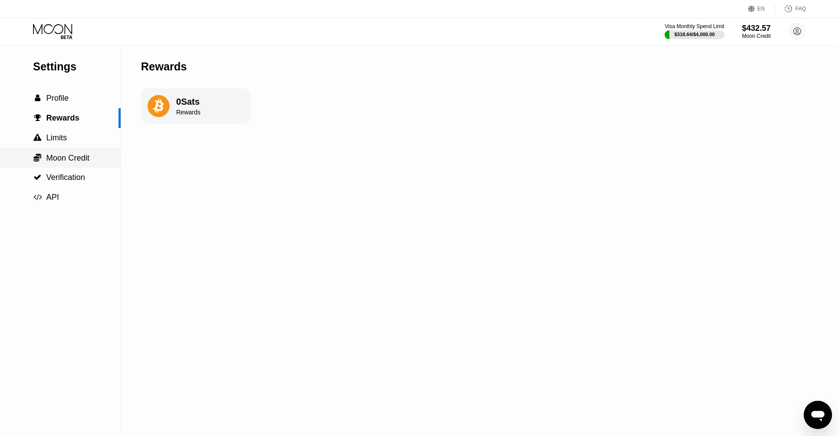
click at [67, 162] on span "Moon Credit" at bounding box center [67, 158] width 43 height 9
